Goal: Task Accomplishment & Management: Use online tool/utility

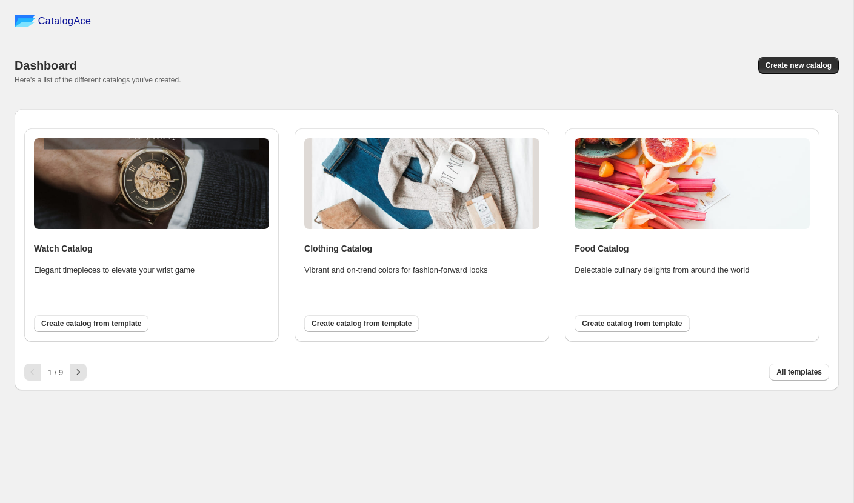
click at [539, 62] on div "Create new catalog" at bounding box center [630, 65] width 416 height 17
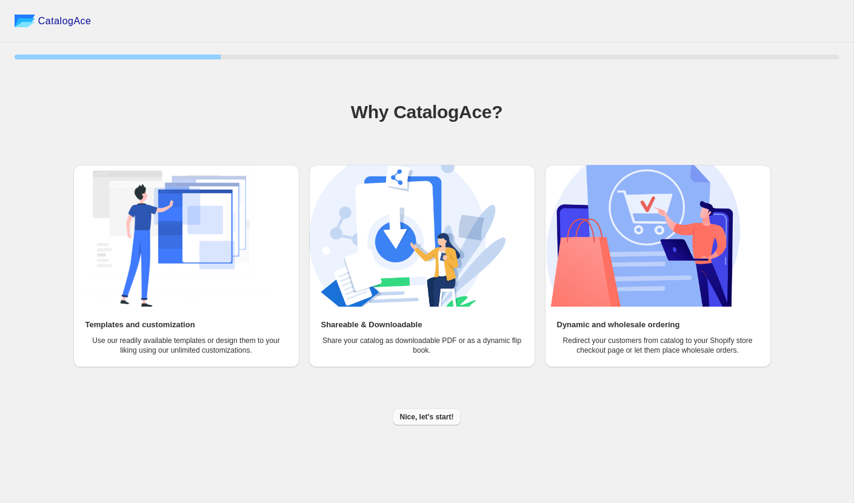
click at [422, 421] on button "Nice, let's start!" at bounding box center [427, 416] width 68 height 17
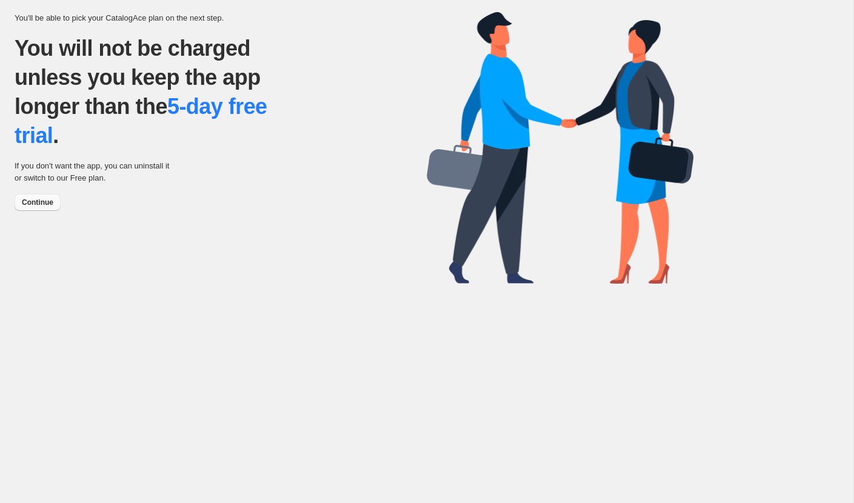
click at [50, 208] on button "Continue" at bounding box center [38, 202] width 46 height 17
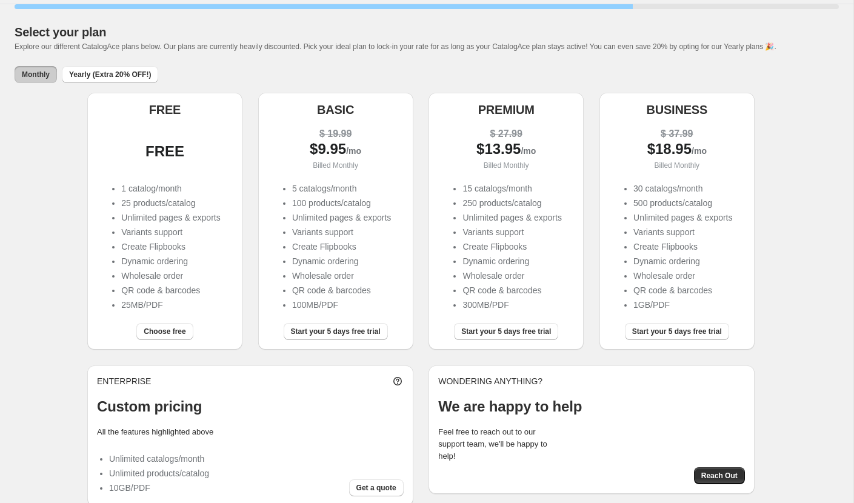
scroll to position [56, 0]
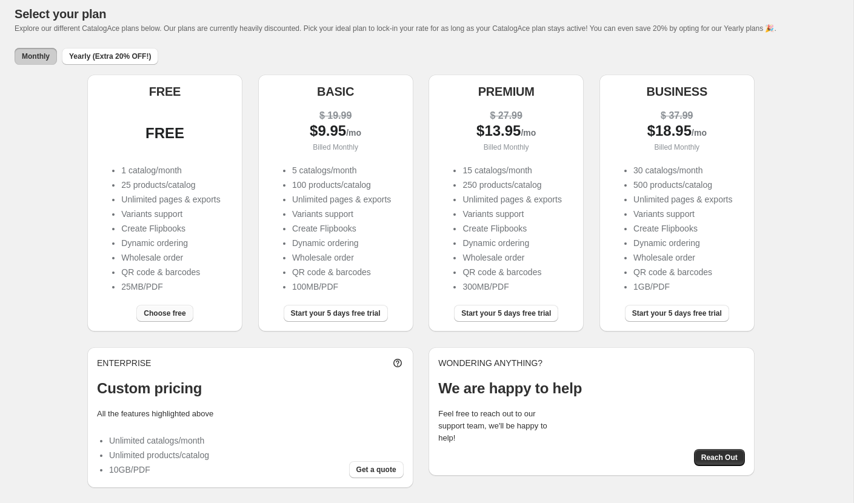
click at [171, 312] on span "Choose free" at bounding box center [165, 313] width 42 height 10
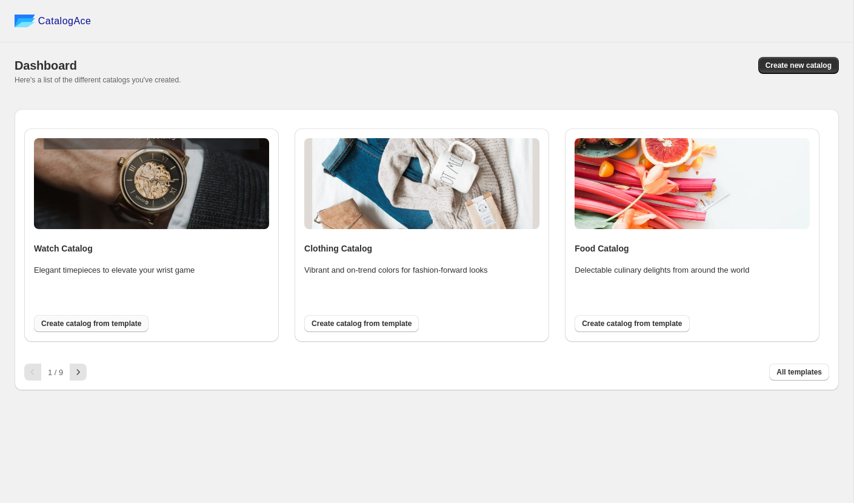
click at [139, 324] on span "Create catalog from template" at bounding box center [91, 324] width 100 height 10
